Goal: Use online tool/utility: Utilize a website feature to perform a specific function

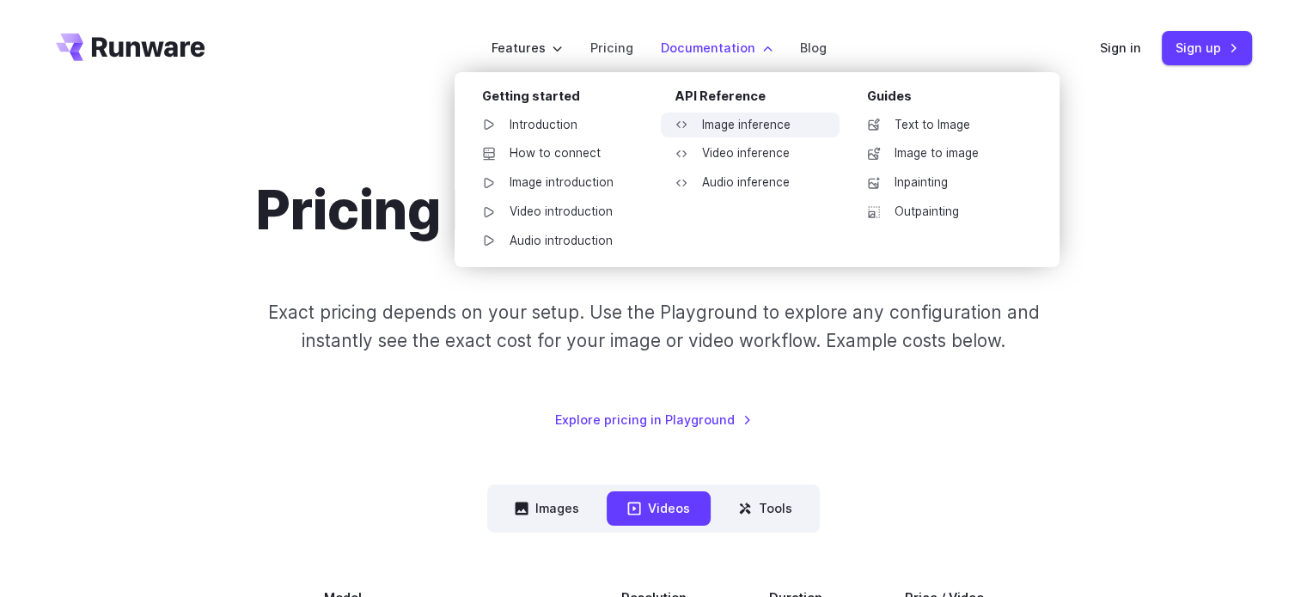
click at [715, 121] on link "Image inference" at bounding box center [750, 126] width 179 height 26
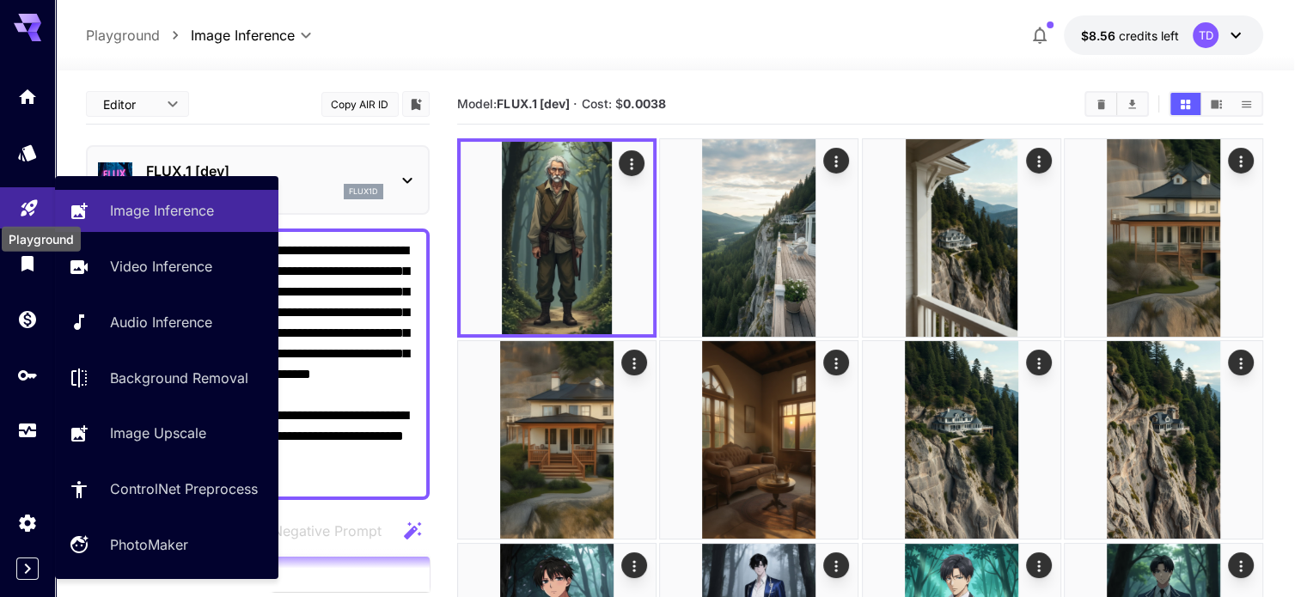
click at [28, 207] on icon "Playground" at bounding box center [29, 203] width 16 height 16
click at [148, 216] on p "Image Inference" at bounding box center [162, 210] width 104 height 21
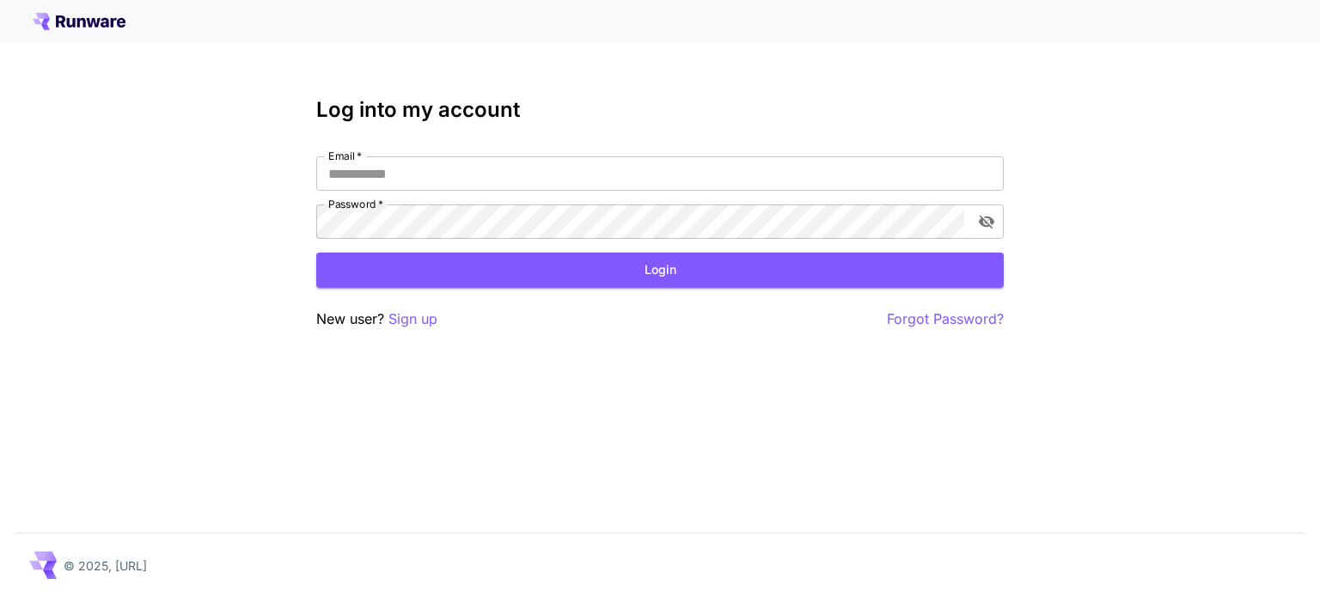
type input "*********"
click at [638, 273] on button "Login" at bounding box center [660, 270] width 688 height 35
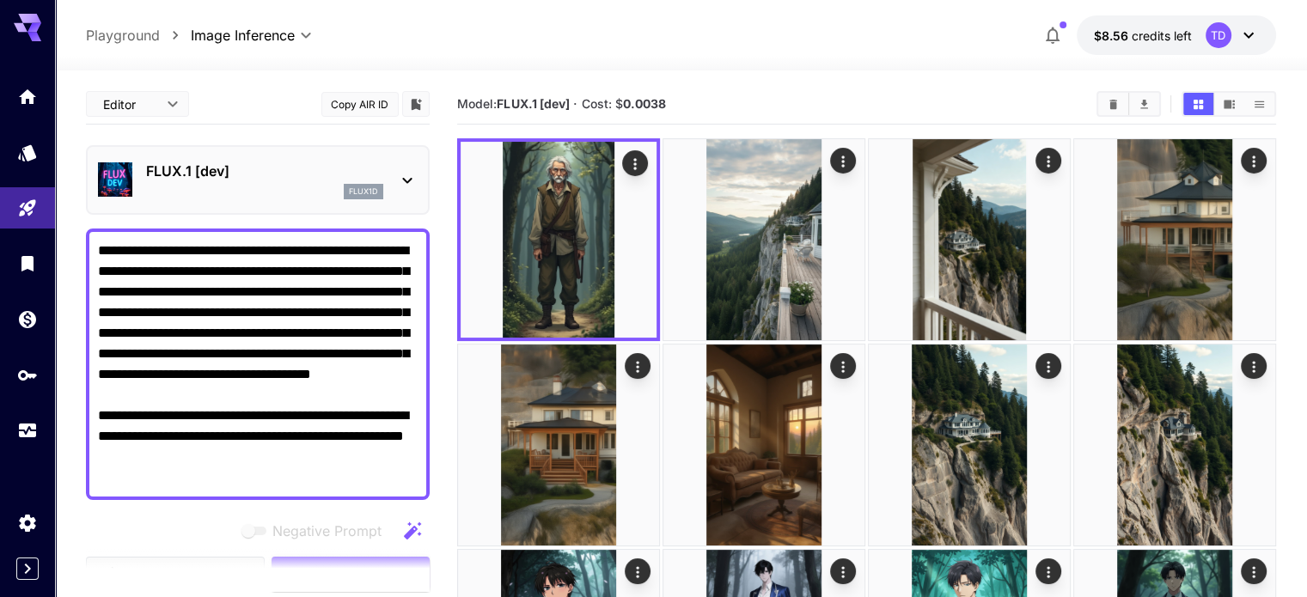
click at [364, 159] on div "FLUX.1 [dev] flux1d" at bounding box center [258, 180] width 320 height 52
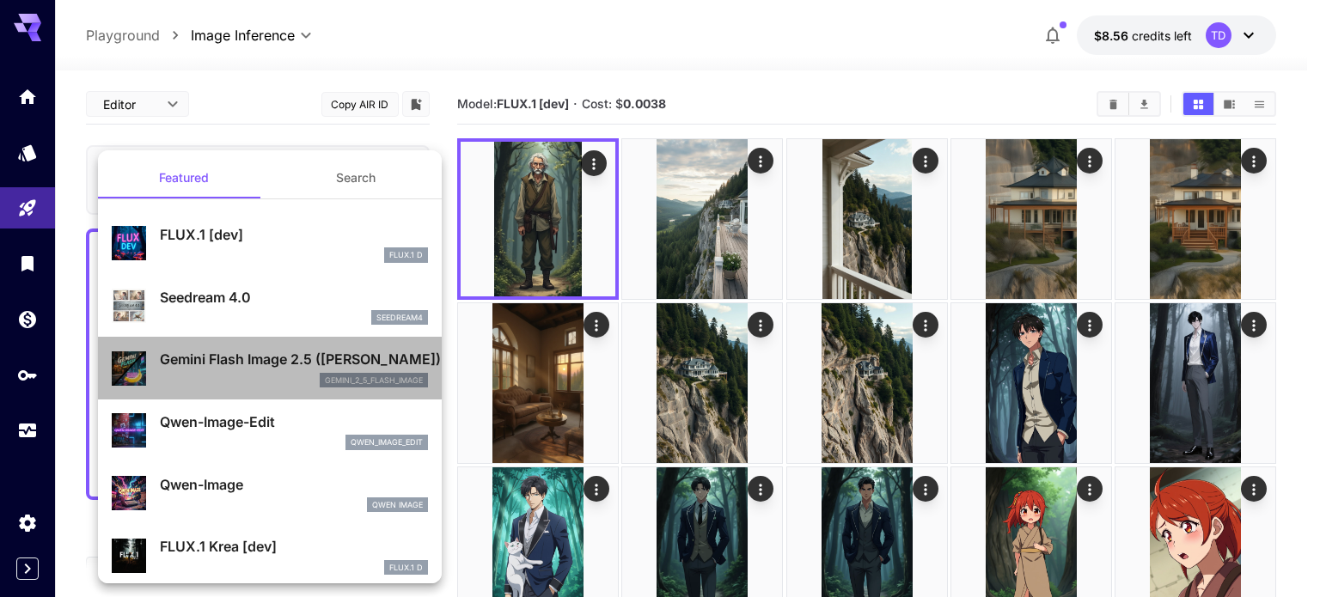
click at [275, 366] on p "Gemini Flash Image 2.5 ([PERSON_NAME])" at bounding box center [294, 359] width 268 height 21
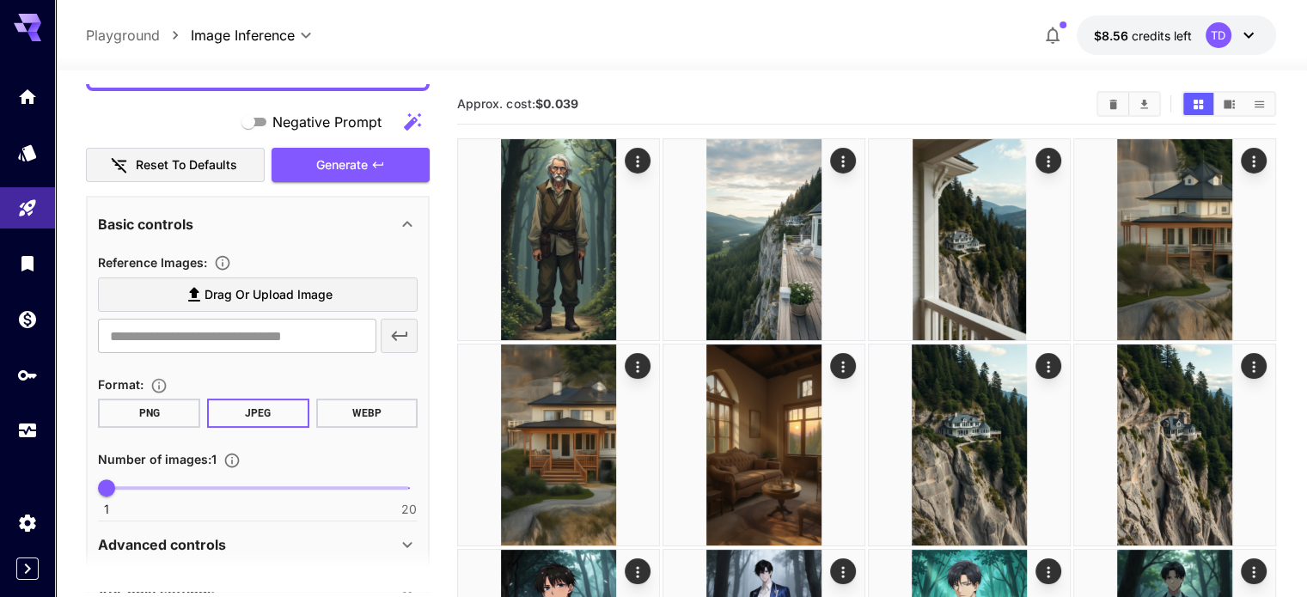
scroll to position [495, 0]
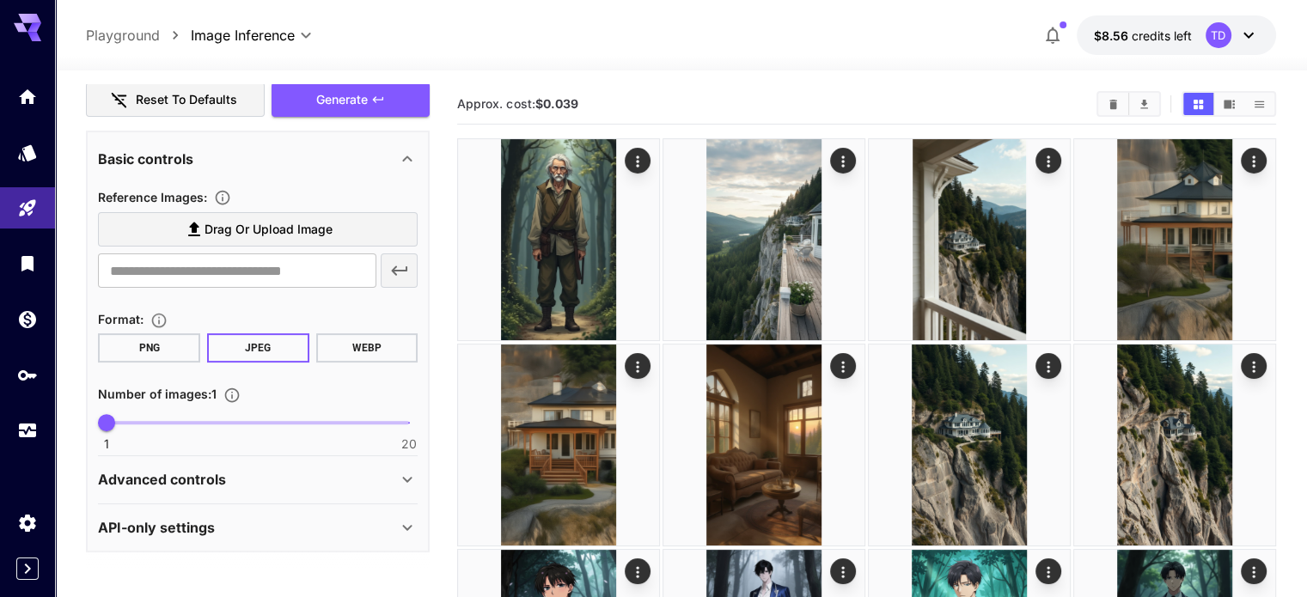
click at [205, 233] on span "Drag or upload image" at bounding box center [269, 229] width 128 height 21
click at [0, 0] on input "Drag or upload image" at bounding box center [0, 0] width 0 height 0
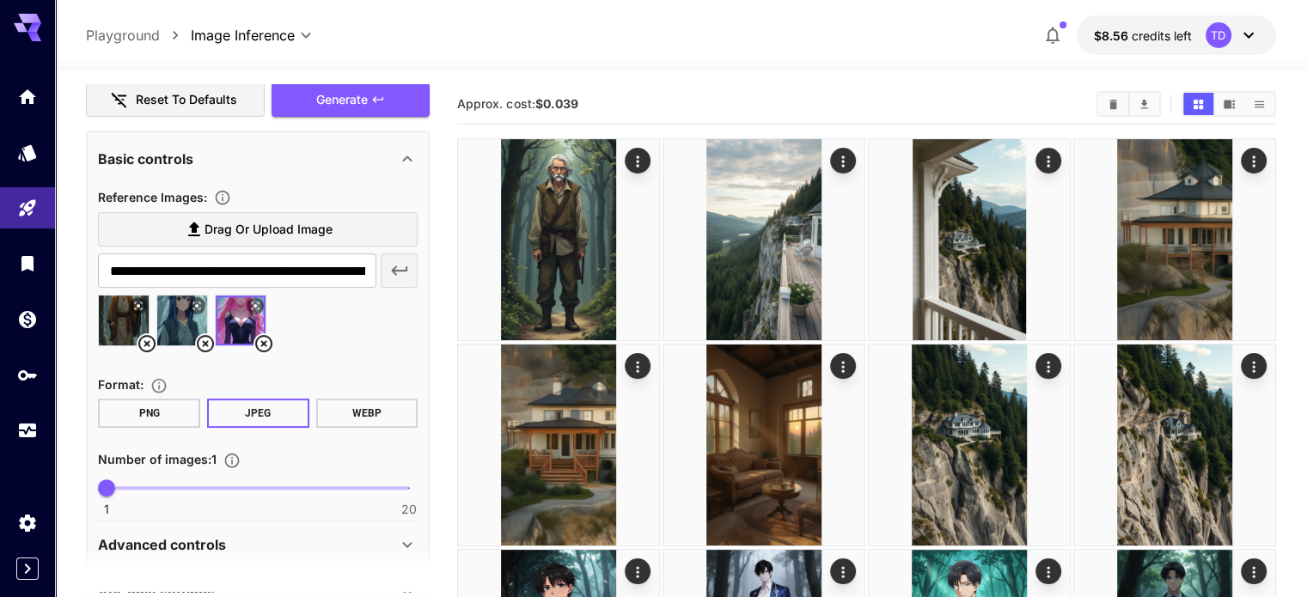
click at [182, 315] on img at bounding box center [182, 321] width 50 height 50
click at [133, 318] on img at bounding box center [124, 321] width 50 height 50
click at [185, 319] on img at bounding box center [182, 321] width 50 height 50
click at [235, 314] on img at bounding box center [241, 321] width 50 height 50
click at [186, 318] on img at bounding box center [182, 321] width 50 height 50
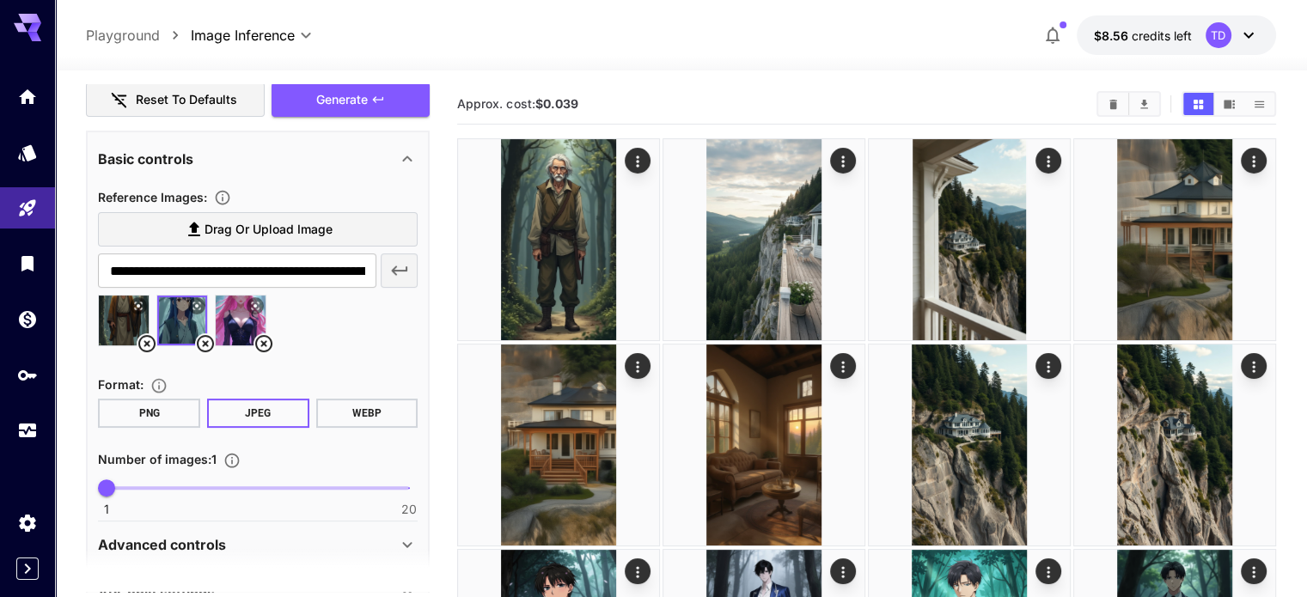
click at [124, 319] on img at bounding box center [124, 321] width 50 height 50
click at [190, 319] on img at bounding box center [182, 321] width 50 height 50
click at [242, 316] on img at bounding box center [241, 321] width 50 height 50
click at [186, 321] on img at bounding box center [182, 321] width 50 height 50
click at [133, 315] on img at bounding box center [124, 321] width 50 height 50
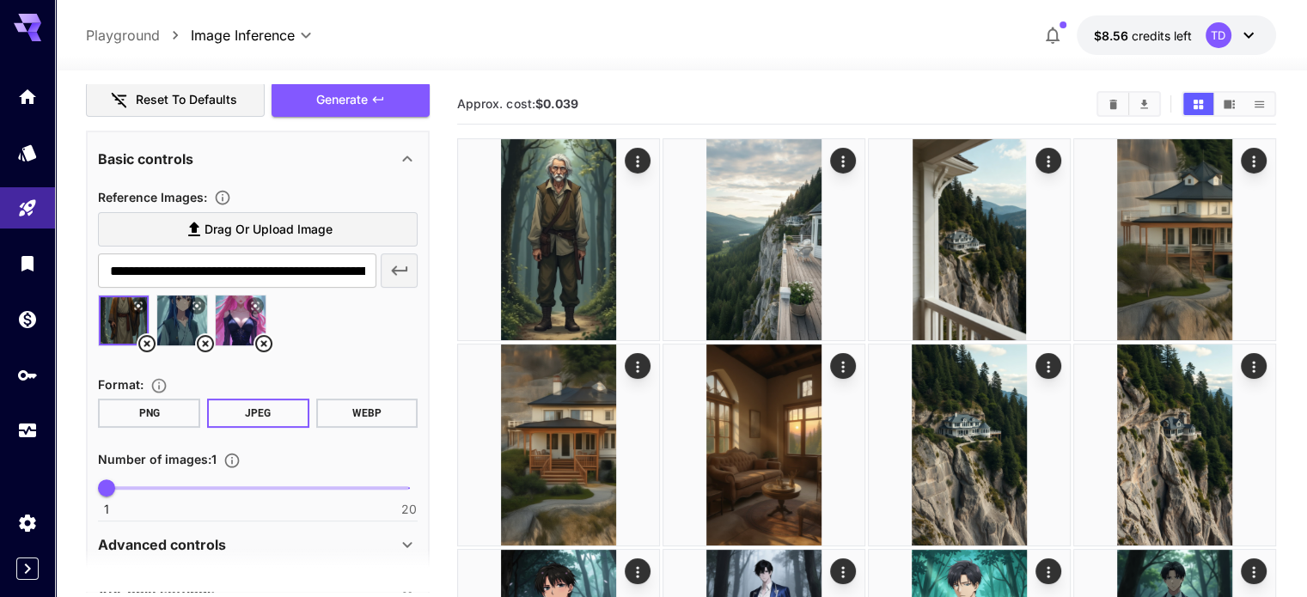
click at [175, 318] on img at bounding box center [182, 321] width 50 height 50
click at [238, 313] on img at bounding box center [241, 321] width 50 height 50
click at [183, 319] on img at bounding box center [182, 321] width 50 height 50
click at [120, 320] on img at bounding box center [124, 321] width 50 height 50
click at [187, 320] on img at bounding box center [182, 321] width 50 height 50
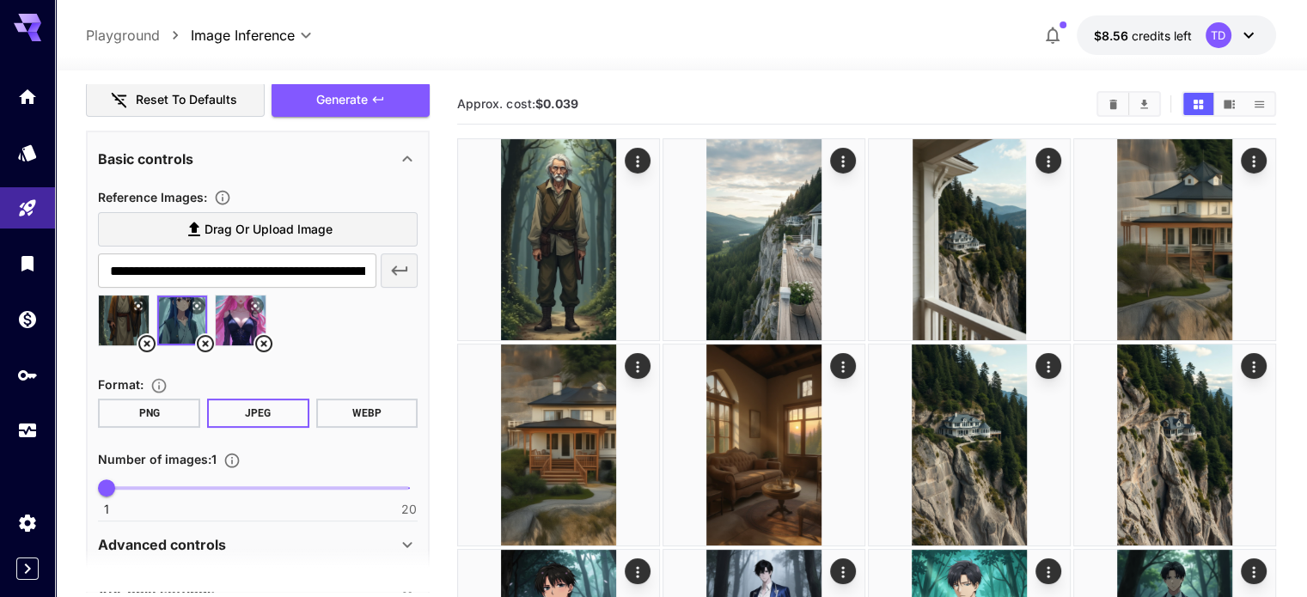
click at [231, 321] on img at bounding box center [241, 321] width 50 height 50
type input "**********"
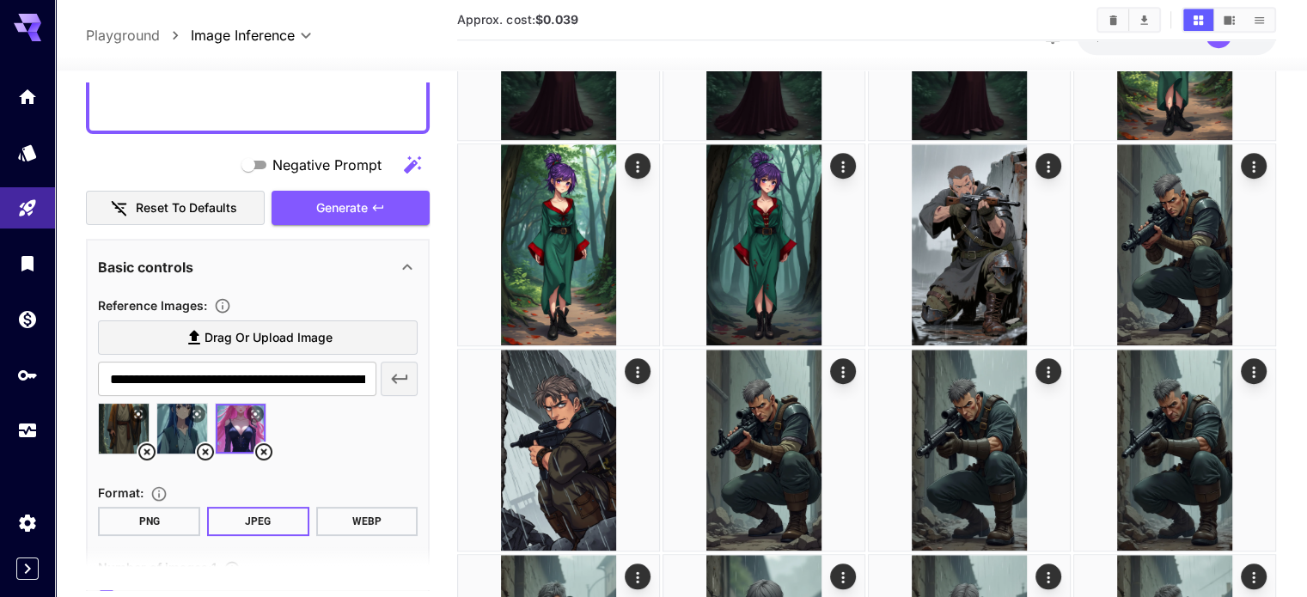
scroll to position [560, 0]
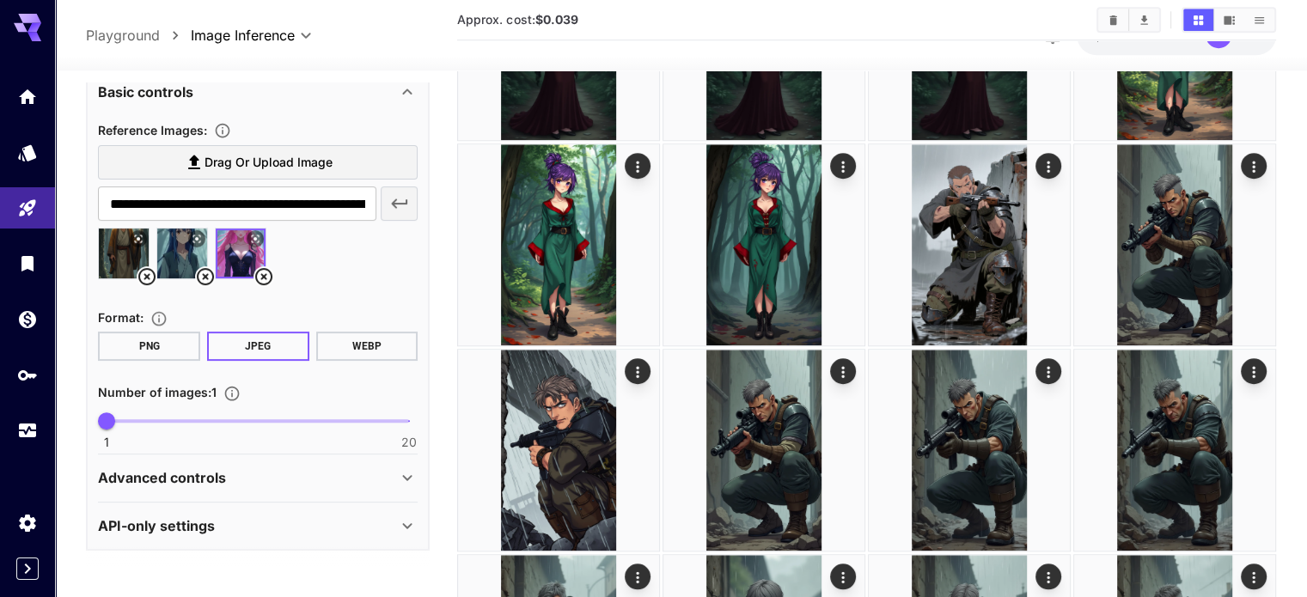
click at [358, 531] on div "API-only settings" at bounding box center [247, 526] width 299 height 21
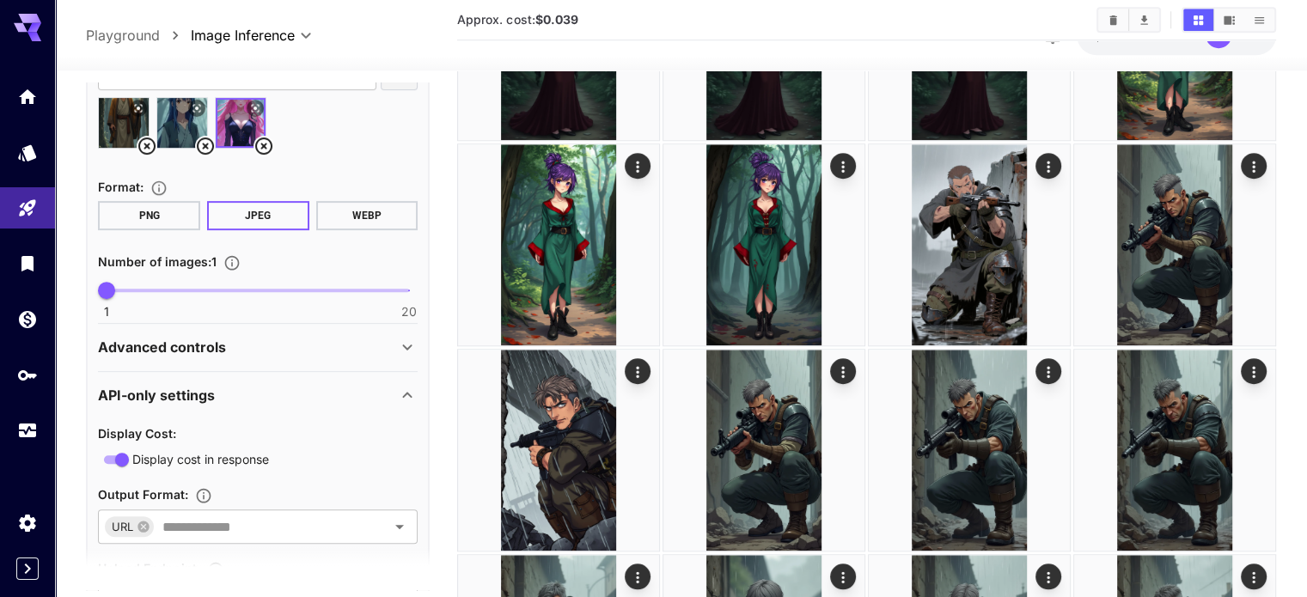
scroll to position [791, 0]
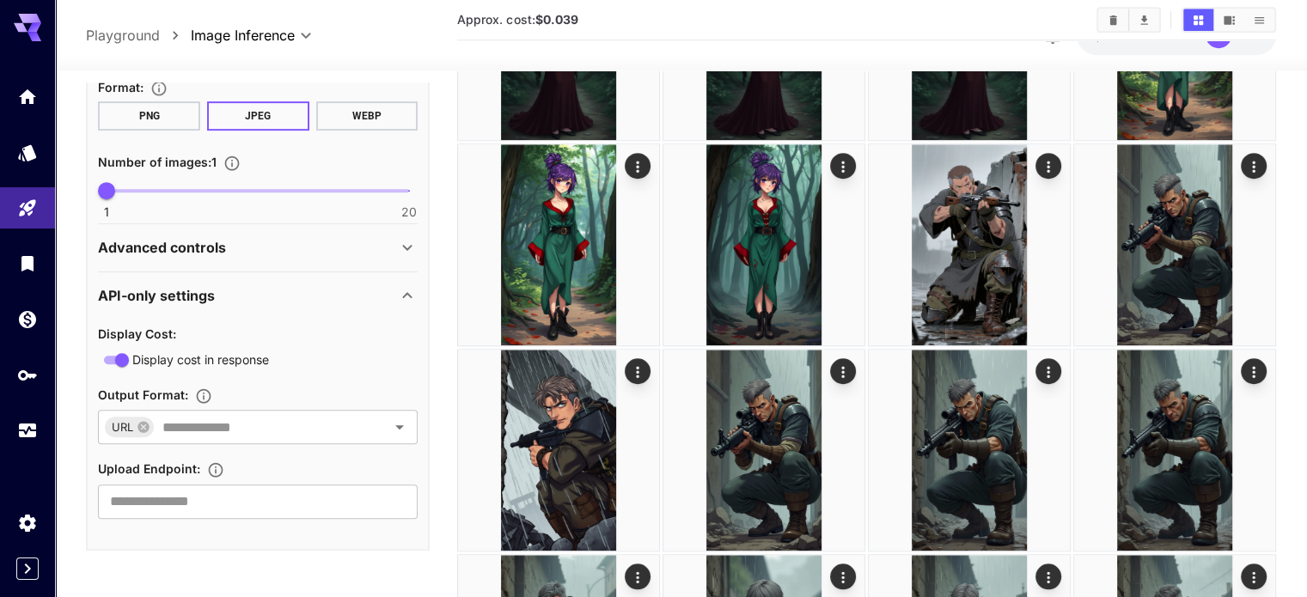
click at [395, 243] on div "Advanced controls" at bounding box center [247, 247] width 299 height 21
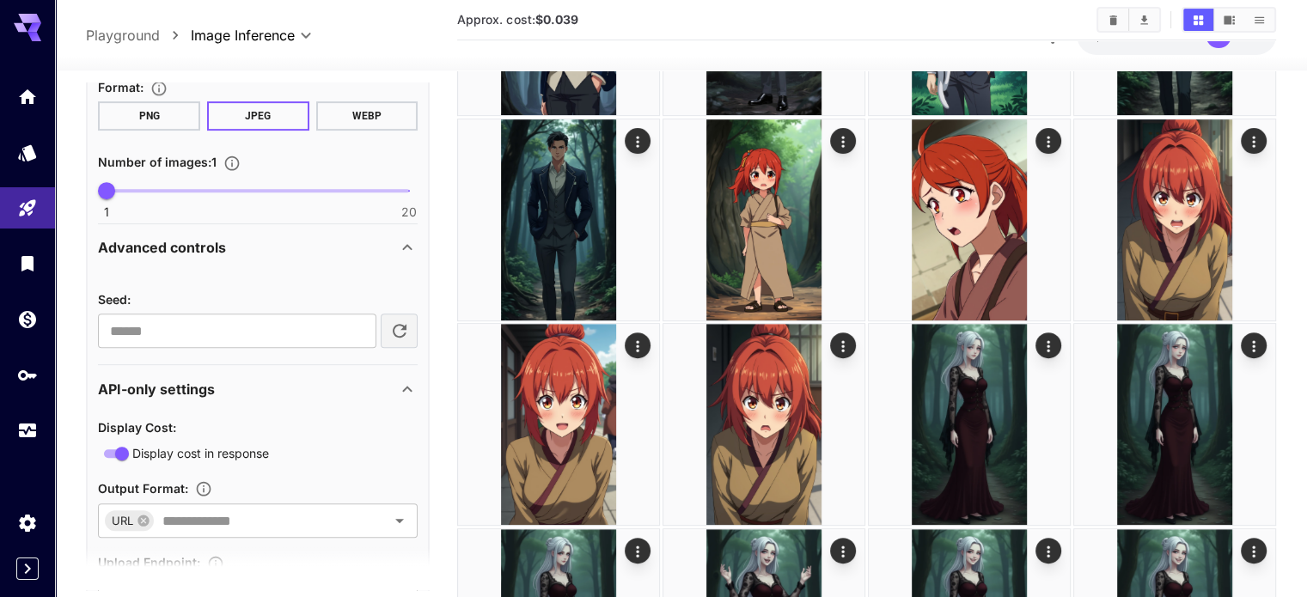
scroll to position [430, 0]
